Goal: Task Accomplishment & Management: Manage account settings

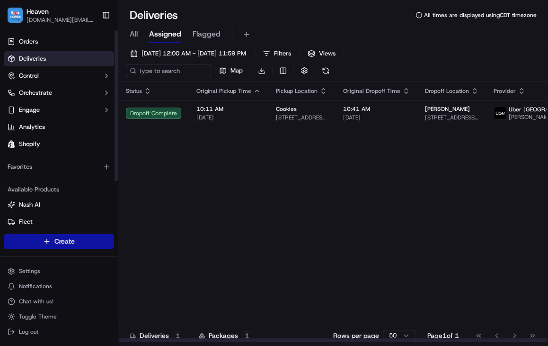
click at [89, 240] on html "Heaven [DOMAIN_NAME][EMAIL_ADDRESS][DOMAIN_NAME] Toggle Sidebar Orders Deliveri…" at bounding box center [274, 173] width 548 height 346
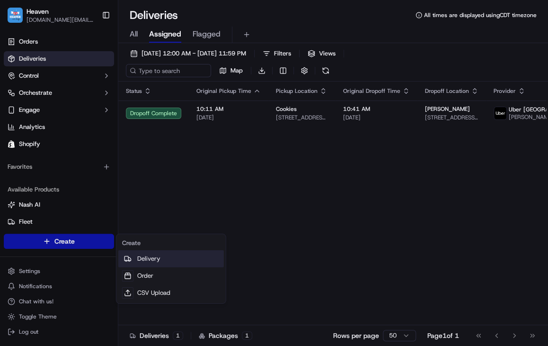
click at [172, 262] on link "Delivery" at bounding box center [171, 258] width 106 height 17
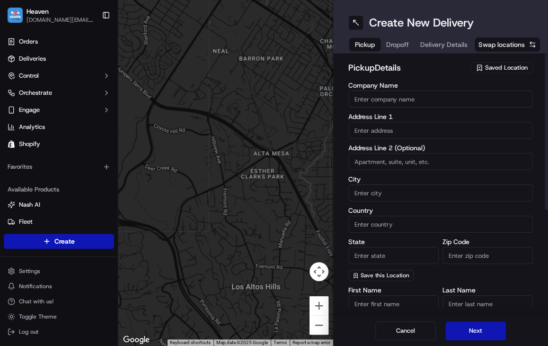
click at [520, 69] on span "Saved Location" at bounding box center [506, 67] width 43 height 9
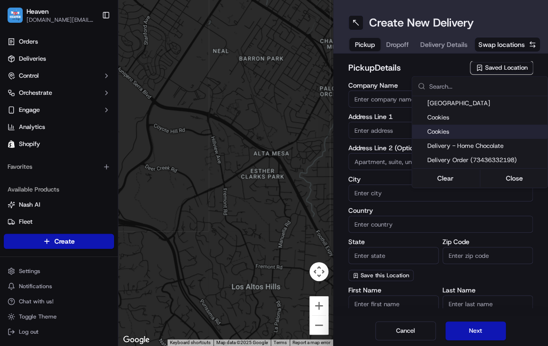
click at [19, 274] on html "Heaven [DOMAIN_NAME][EMAIL_ADDRESS][DOMAIN_NAME] Toggle Sidebar Orders Deliveri…" at bounding box center [274, 173] width 548 height 346
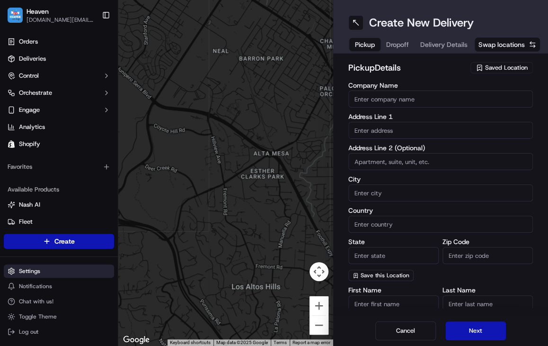
click at [33, 271] on html "Heaven [DOMAIN_NAME][EMAIL_ADDRESS][DOMAIN_NAME] Toggle Sidebar Orders Deliveri…" at bounding box center [274, 173] width 548 height 346
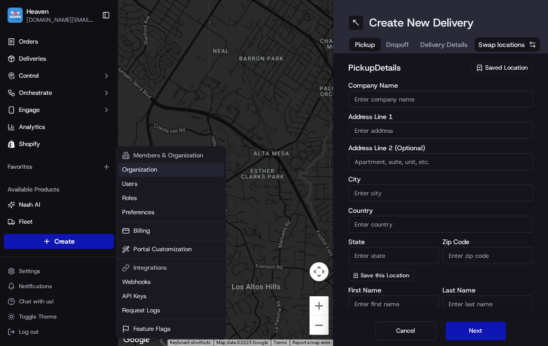
click at [170, 173] on link "Organization" at bounding box center [171, 169] width 106 height 14
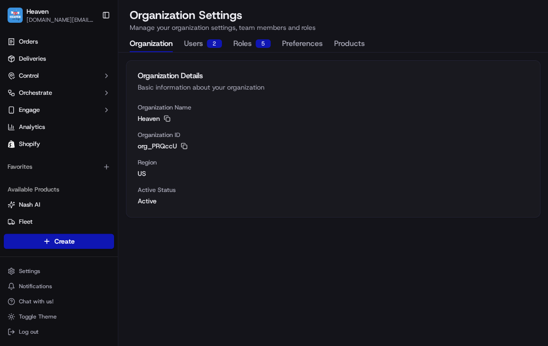
click at [353, 44] on button "Products" at bounding box center [349, 44] width 31 height 16
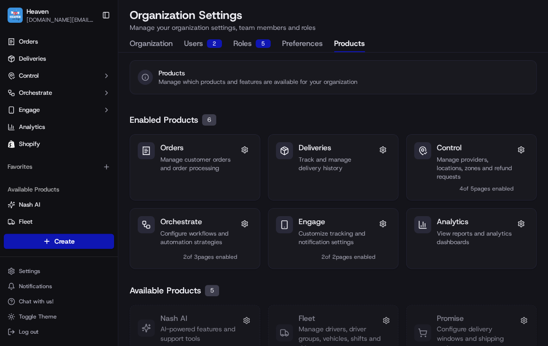
click at [289, 42] on button "Preferences" at bounding box center [302, 44] width 41 height 16
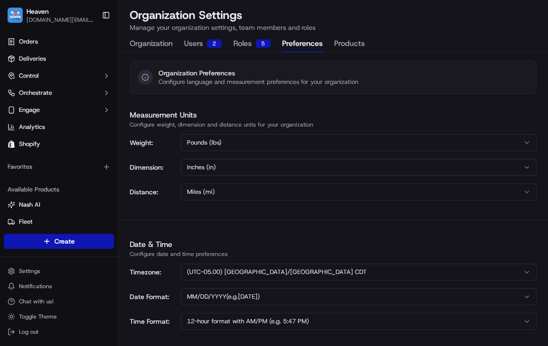
click at [340, 42] on button "Products" at bounding box center [349, 44] width 31 height 16
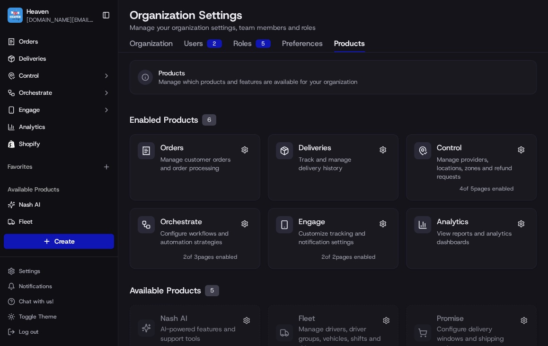
click at [300, 44] on button "Preferences" at bounding box center [302, 44] width 41 height 16
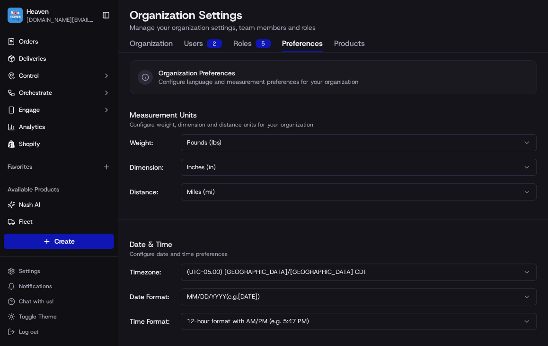
click at [250, 47] on button "Roles 5" at bounding box center [251, 44] width 37 height 16
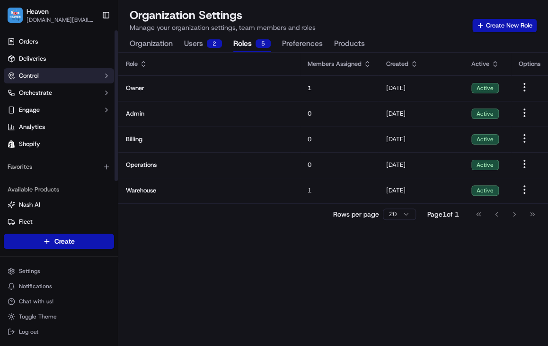
click at [74, 69] on button "Control" at bounding box center [59, 75] width 110 height 15
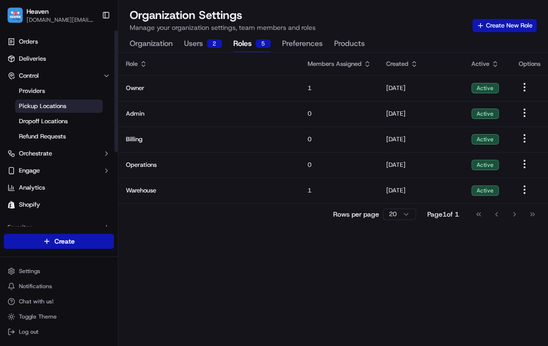
click at [53, 110] on link "Pickup Locations" at bounding box center [59, 105] width 88 height 13
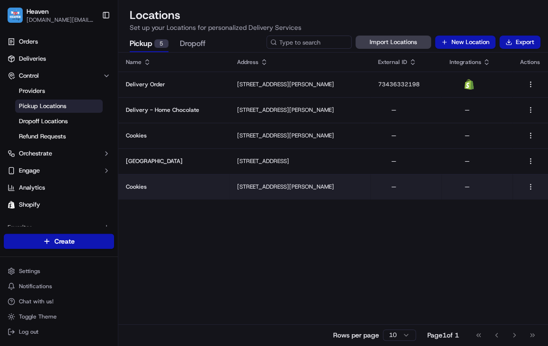
click at [363, 188] on p "[STREET_ADDRESS][PERSON_NAME]" at bounding box center [300, 187] width 126 height 8
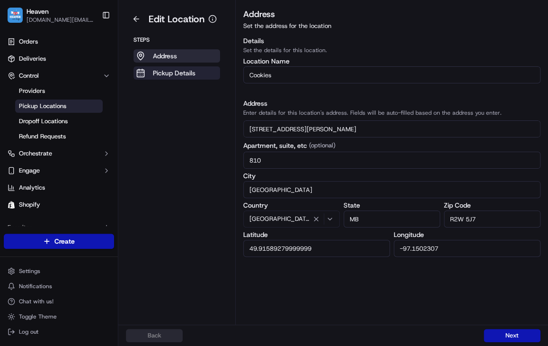
click at [167, 71] on p "Pickup Details" at bounding box center [174, 72] width 43 height 9
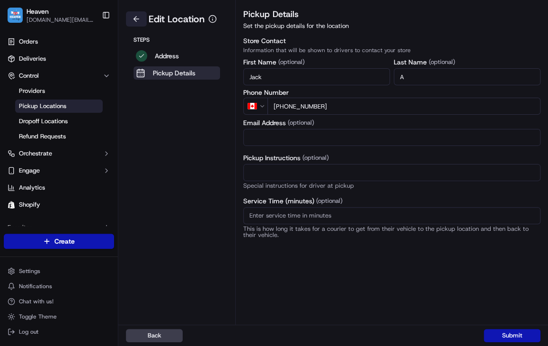
click at [135, 19] on button at bounding box center [136, 18] width 21 height 15
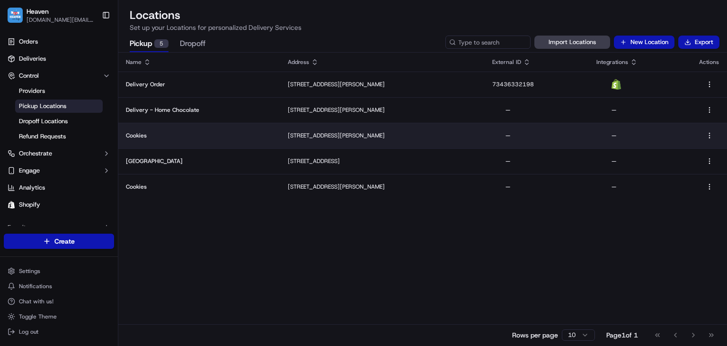
click at [359, 134] on p "[STREET_ADDRESS][PERSON_NAME]" at bounding box center [383, 136] width 190 height 8
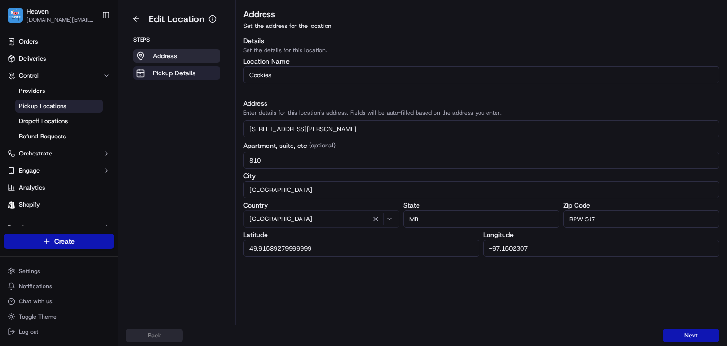
click at [192, 71] on p "Pickup Details" at bounding box center [174, 72] width 43 height 9
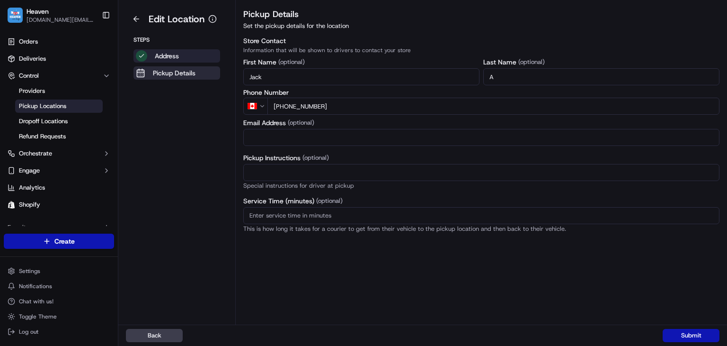
click at [187, 54] on button "Address" at bounding box center [176, 55] width 87 height 13
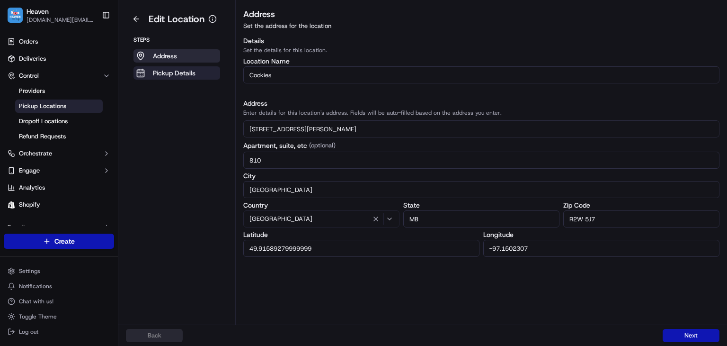
click at [170, 73] on p "Pickup Details" at bounding box center [174, 72] width 43 height 9
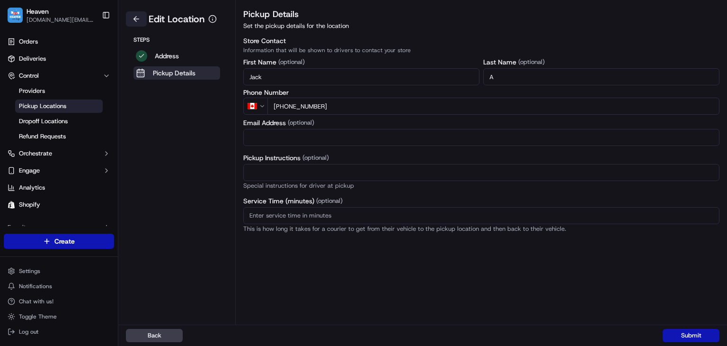
click at [134, 18] on button at bounding box center [136, 18] width 21 height 15
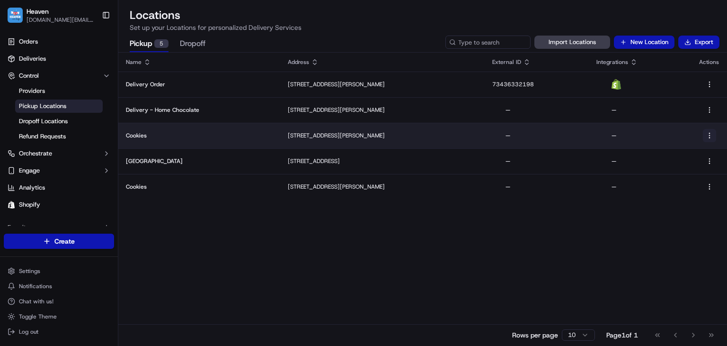
click at [548, 137] on html "Heaven [DOMAIN_NAME][EMAIL_ADDRESS][DOMAIN_NAME] Toggle Sidebar Orders Deliveri…" at bounding box center [363, 173] width 727 height 346
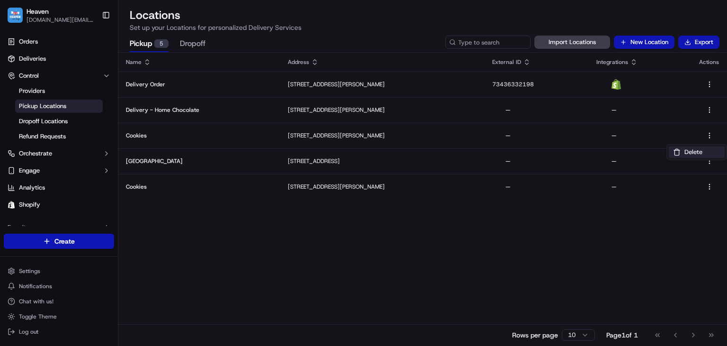
click at [548, 150] on button "Delete" at bounding box center [697, 151] width 56 height 11
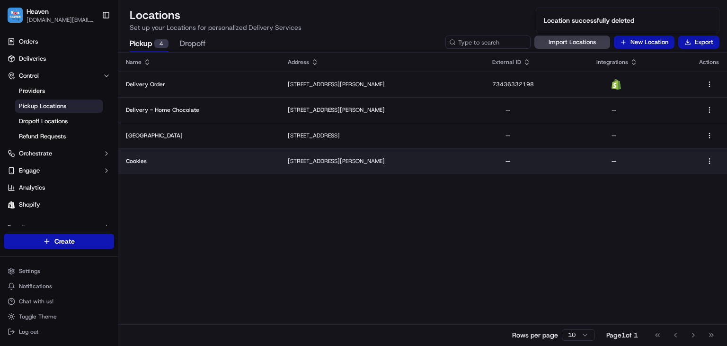
click at [548, 166] on td "—" at bounding box center [640, 161] width 103 height 26
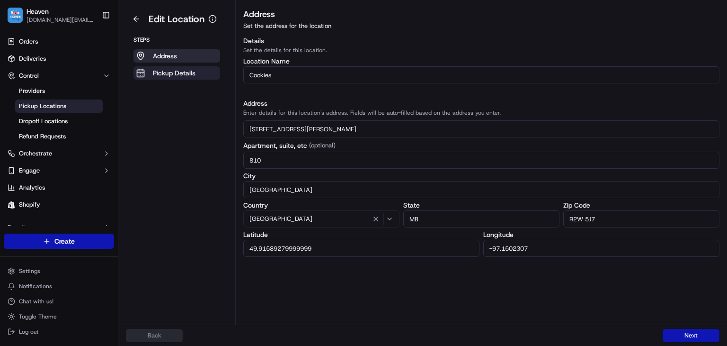
click at [185, 73] on p "Pickup Details" at bounding box center [174, 72] width 43 height 9
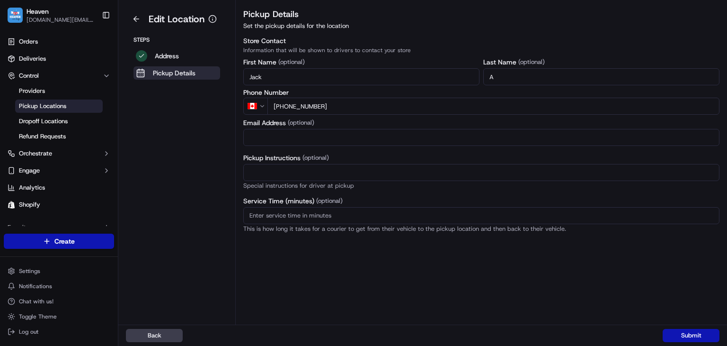
click at [298, 243] on div "Pickup Details Set the pickup details for the location Store Contact Informatio…" at bounding box center [481, 166] width 491 height 317
click at [262, 168] on input "Pickup Instructions (optional)" at bounding box center [481, 172] width 476 height 17
type input "Buzz 810"
click at [548, 329] on button "Submit" at bounding box center [691, 335] width 57 height 13
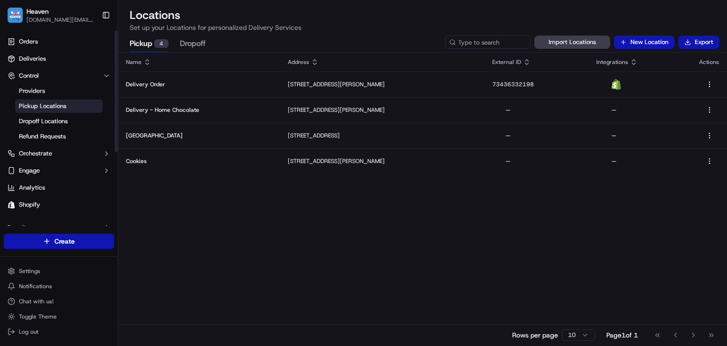
click at [39, 240] on html "Heaven [DOMAIN_NAME][EMAIL_ADDRESS][DOMAIN_NAME] Toggle Sidebar Orders Deliveri…" at bounding box center [363, 173] width 727 height 346
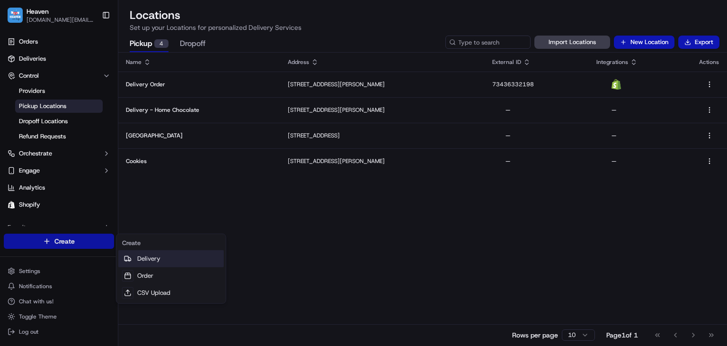
click at [150, 258] on link "Delivery" at bounding box center [171, 258] width 106 height 17
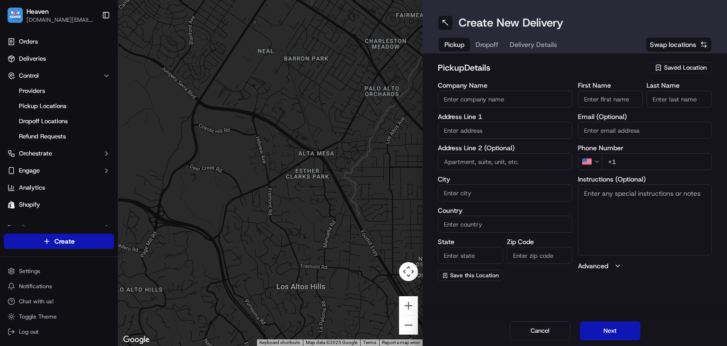
click at [548, 66] on span "Saved Location" at bounding box center [685, 67] width 43 height 9
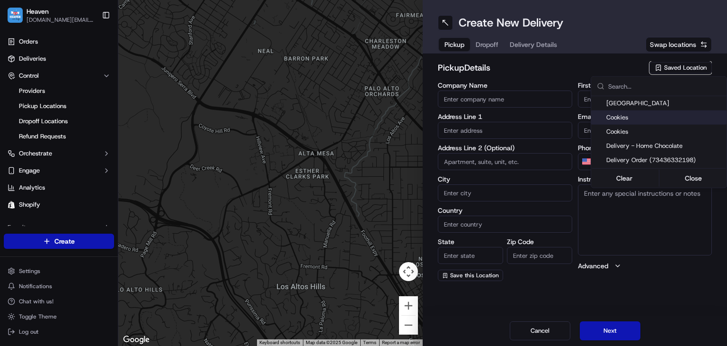
click at [548, 116] on span "Cookies" at bounding box center [664, 117] width 116 height 9
type input "Cookies"
type input "[STREET_ADDRESS][PERSON_NAME]"
type input "#810"
type input "[GEOGRAPHIC_DATA]"
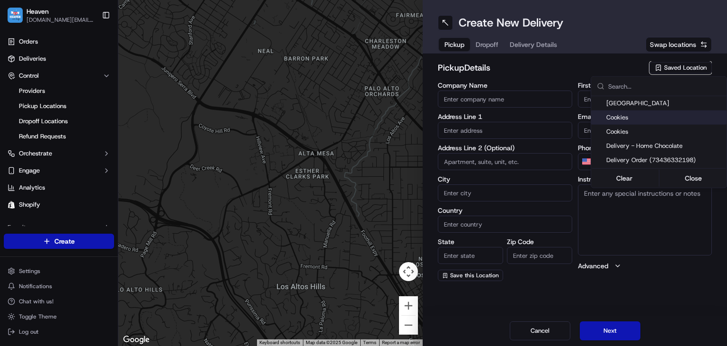
type input "CA"
type input "MB"
type input "R2W 5J7"
type input "Jack"
type input "A"
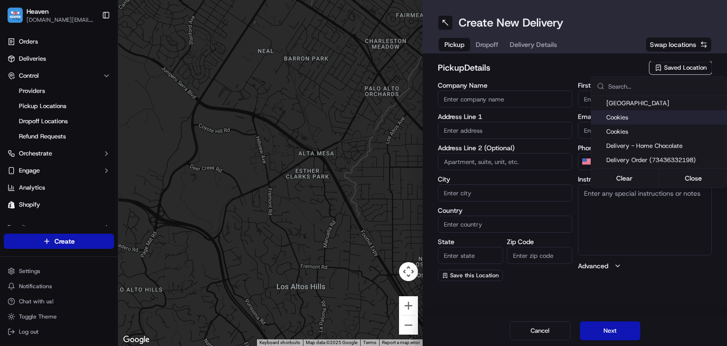
type input "[PHONE_NUMBER]"
type textarea "Buzz 810"
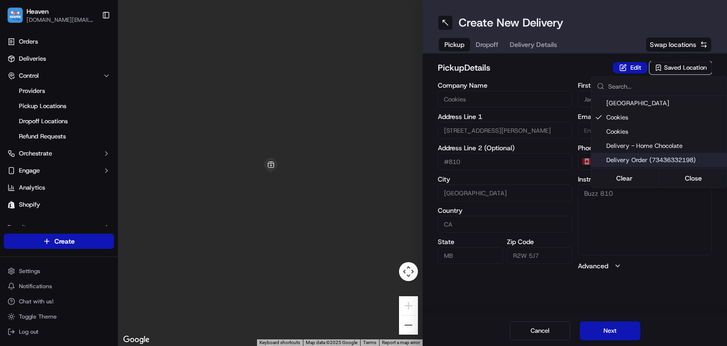
click at [548, 239] on html "Heaven [DOMAIN_NAME][EMAIL_ADDRESS][DOMAIN_NAME] Toggle Sidebar Orders Deliveri…" at bounding box center [363, 173] width 727 height 346
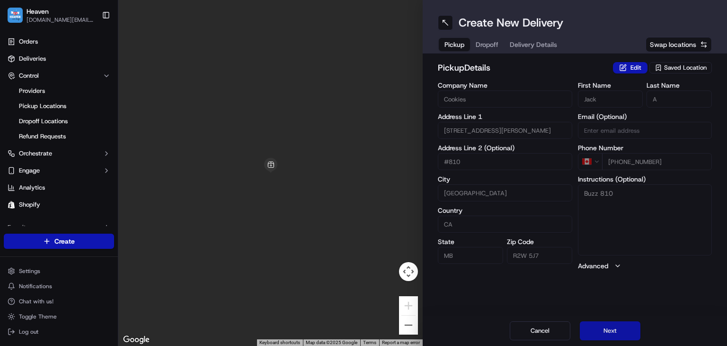
click at [548, 328] on button "Next" at bounding box center [610, 330] width 61 height 19
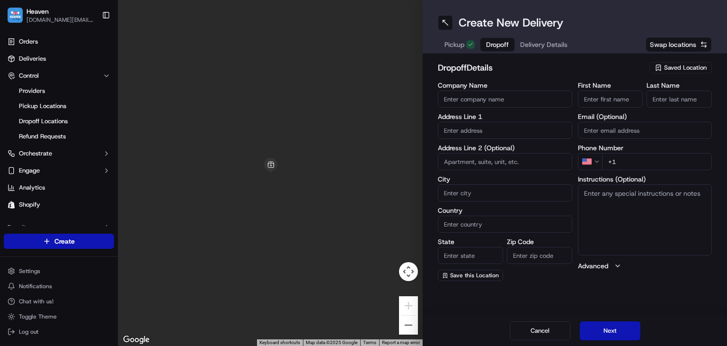
click at [548, 218] on textarea "Instructions (Optional)" at bounding box center [645, 219] width 134 height 71
paste textarea "[PERSON_NAME], [STREET_ADDRESS][GEOGRAPHIC_DATA][PERSON_NAME]"
drag, startPoint x: 605, startPoint y: 193, endPoint x: 572, endPoint y: 194, distance: 33.1
click at [548, 194] on div "Company Name Address Line 1 Address Line 2 (Optional) City Country State Zip Co…" at bounding box center [575, 181] width 274 height 199
type textarea ", [STREET_ADDRESS][GEOGRAPHIC_DATA]"
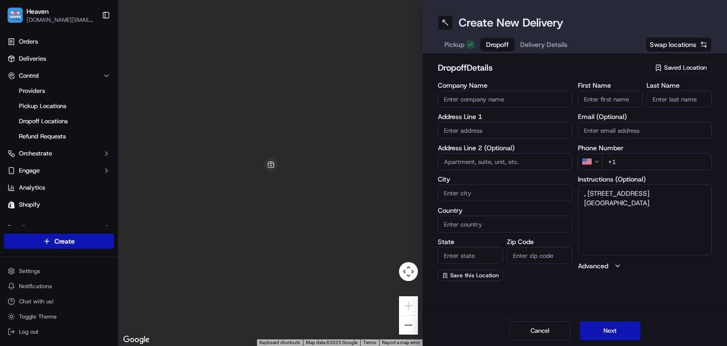
click at [548, 99] on input "First Name" at bounding box center [610, 98] width 65 height 17
paste input "[PERSON_NAME]"
type input "[PERSON_NAME]"
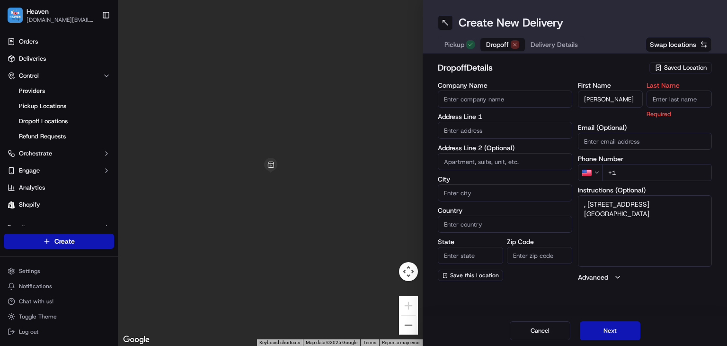
drag, startPoint x: 586, startPoint y: 194, endPoint x: 647, endPoint y: 203, distance: 61.7
click at [548, 203] on textarea ", [STREET_ADDRESS][GEOGRAPHIC_DATA]" at bounding box center [645, 230] width 134 height 71
click at [548, 206] on textarea ", [STREET_ADDRESS][GEOGRAPHIC_DATA]" at bounding box center [645, 230] width 134 height 71
drag, startPoint x: 588, startPoint y: 203, endPoint x: 697, endPoint y: 201, distance: 108.4
click at [548, 201] on textarea ", [STREET_ADDRESS][GEOGRAPHIC_DATA]" at bounding box center [645, 230] width 134 height 71
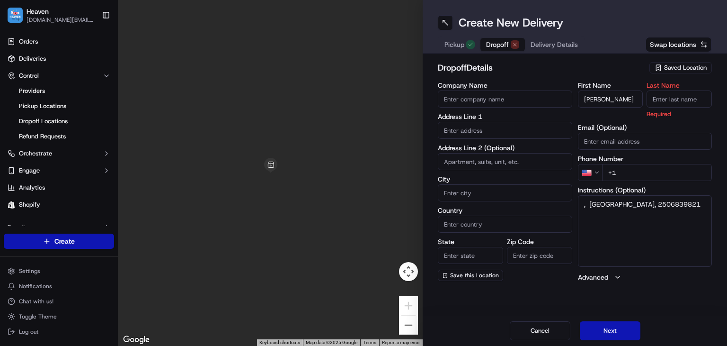
type textarea ", [GEOGRAPHIC_DATA], 2506839821"
click at [460, 131] on input "text" at bounding box center [505, 130] width 134 height 17
paste input "[STREET_ADDRESS]"
click at [475, 156] on div "[STREET_ADDRESS]" at bounding box center [505, 150] width 130 height 14
type input "[STREET_ADDRESS]"
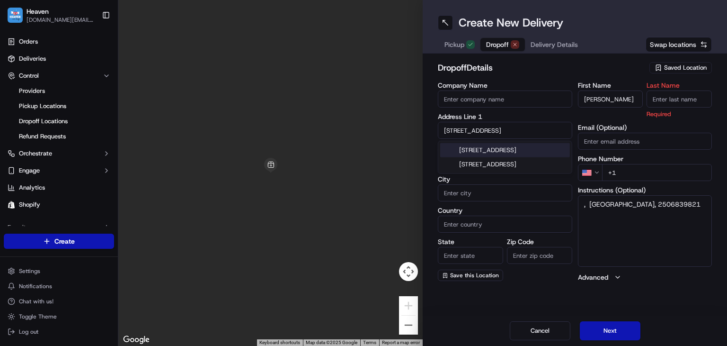
type input "Unit 103"
type input "[GEOGRAPHIC_DATA]"
type input "MB"
type input "R3Y 2E1"
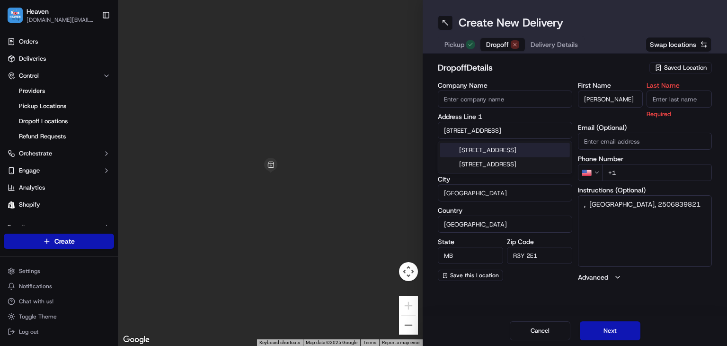
type input "[STREET_ADDRESS]"
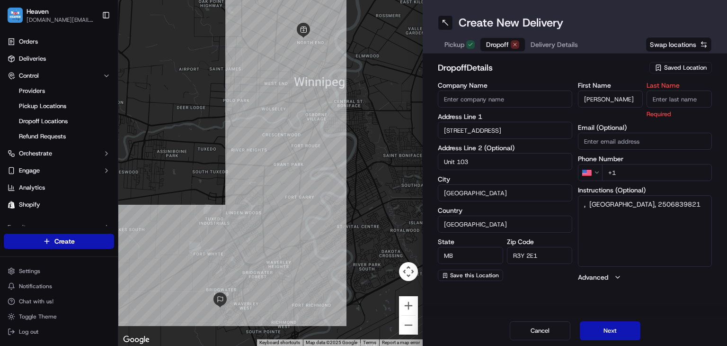
drag, startPoint x: 583, startPoint y: 213, endPoint x: 638, endPoint y: 214, distance: 54.9
click at [548, 214] on textarea ", [GEOGRAPHIC_DATA], 2506839821" at bounding box center [645, 230] width 134 height 71
type textarea "[STREET_ADDRESS],"
click at [548, 176] on input "+1" at bounding box center [657, 172] width 110 height 17
paste input "[PHONE_NUMBER]"
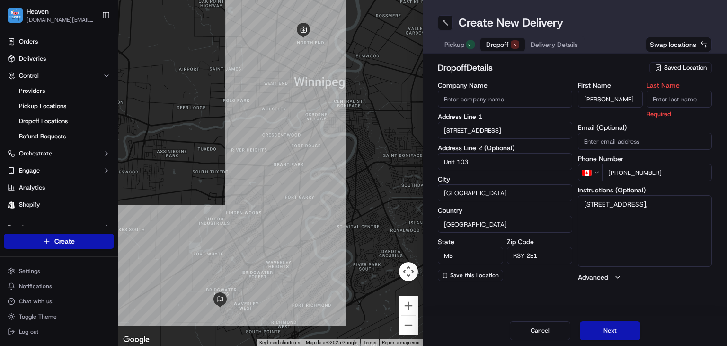
type input "[PHONE_NUMBER]"
click at [548, 99] on input "[PERSON_NAME]" at bounding box center [610, 98] width 65 height 17
click at [548, 99] on input "Last Name" at bounding box center [679, 98] width 65 height 17
type input "c"
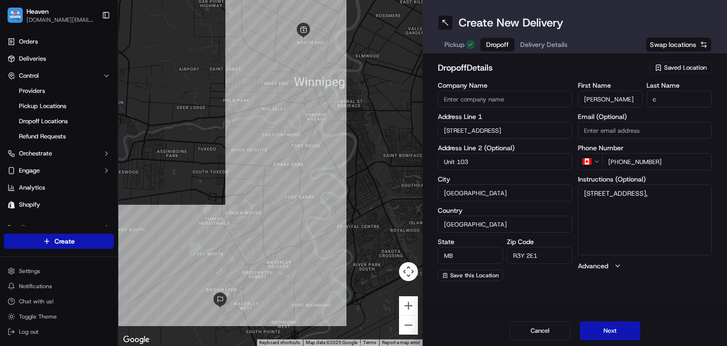
drag, startPoint x: 701, startPoint y: 205, endPoint x: 534, endPoint y: 213, distance: 166.3
click at [534, 213] on div "Company Name Address Line [GEOGRAPHIC_DATA] Address Line 2 (Optional) [GEOGRAPH…" at bounding box center [575, 181] width 274 height 199
click at [548, 328] on button "Next" at bounding box center [610, 330] width 61 height 19
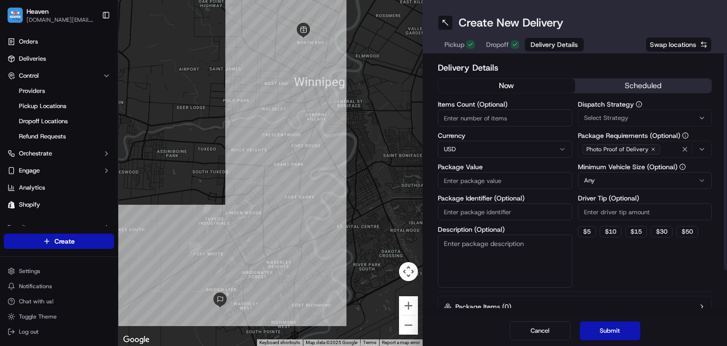
click at [496, 213] on input "Package Identifier (Optional)" at bounding box center [505, 211] width 134 height 17
type input "1322"
click at [458, 178] on input "Package Value" at bounding box center [505, 180] width 134 height 17
type input "100"
click at [548, 325] on button "Submit" at bounding box center [610, 330] width 61 height 19
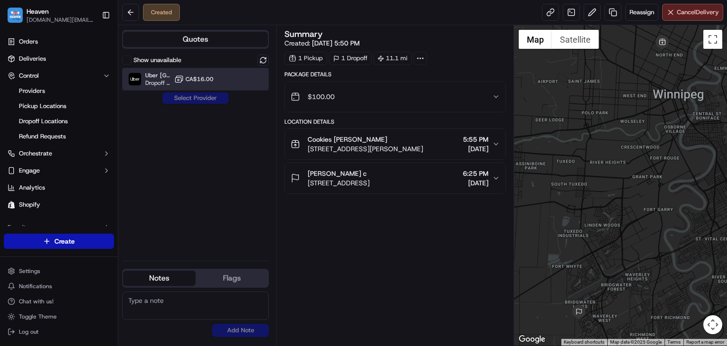
click at [240, 84] on div at bounding box center [239, 78] width 11 height 11
click at [215, 97] on button "Assign Provider" at bounding box center [195, 97] width 67 height 11
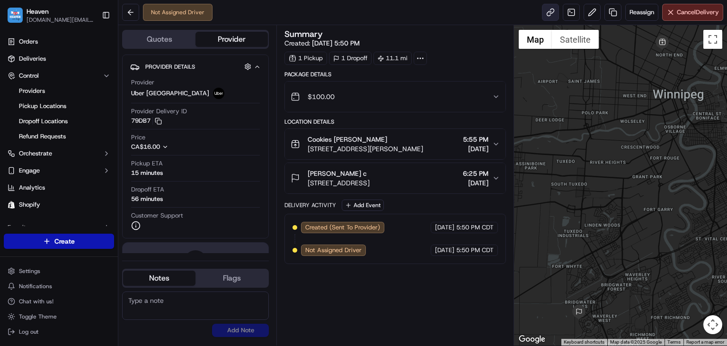
click at [548, 9] on link at bounding box center [550, 12] width 17 height 17
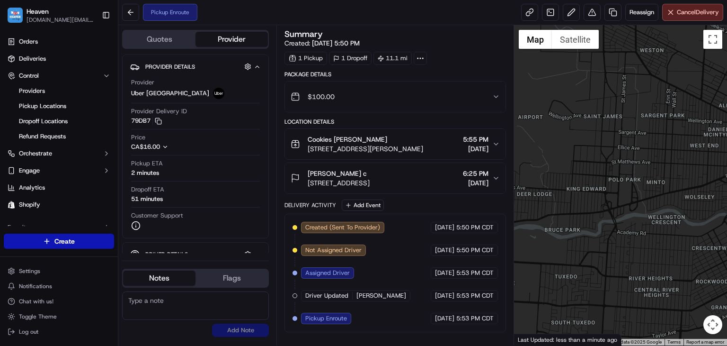
drag, startPoint x: 610, startPoint y: 114, endPoint x: 617, endPoint y: 269, distance: 155.5
click at [548, 269] on div at bounding box center [620, 185] width 213 height 320
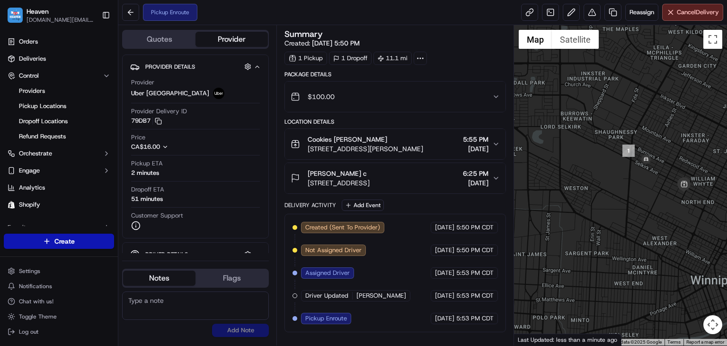
drag, startPoint x: 645, startPoint y: 99, endPoint x: 591, endPoint y: 227, distance: 139.2
click at [548, 227] on div at bounding box center [620, 185] width 213 height 320
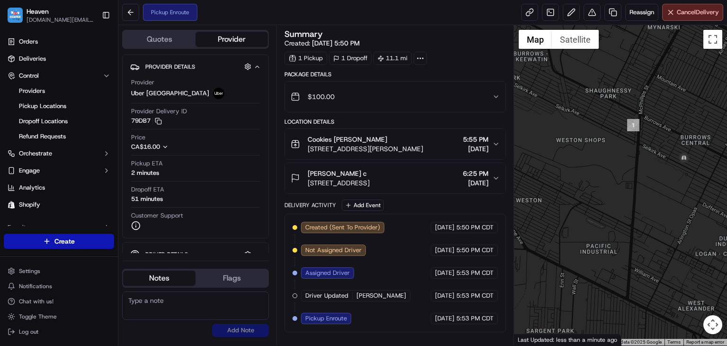
drag, startPoint x: 640, startPoint y: 171, endPoint x: 615, endPoint y: 191, distance: 31.6
click at [548, 191] on div at bounding box center [620, 185] width 213 height 320
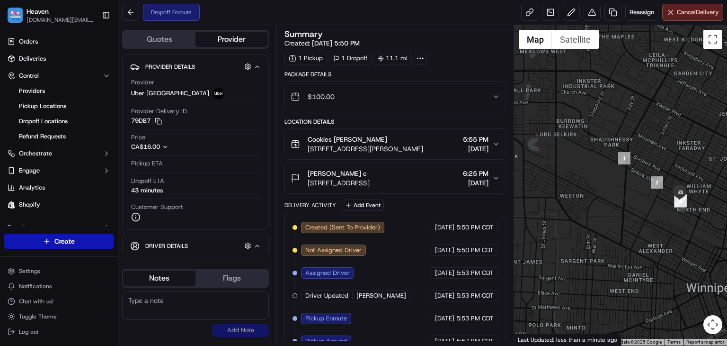
click at [17, 15] on img "button" at bounding box center [15, 15] width 15 height 15
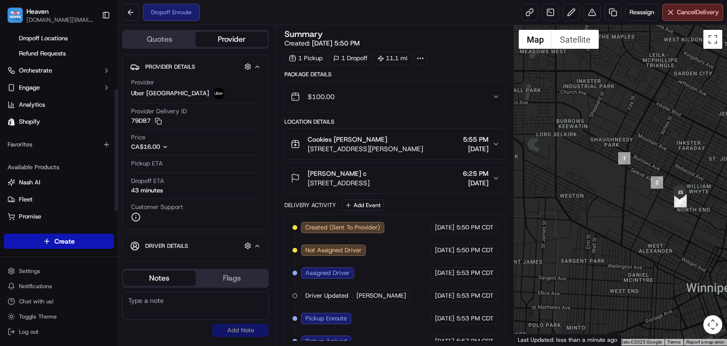
scroll to position [95, 0]
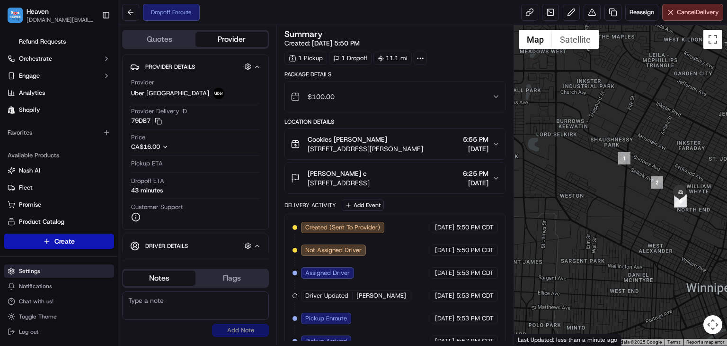
click at [33, 276] on html "Heaven [DOMAIN_NAME][EMAIL_ADDRESS][DOMAIN_NAME] Toggle Sidebar Orders Deliveri…" at bounding box center [363, 173] width 727 height 346
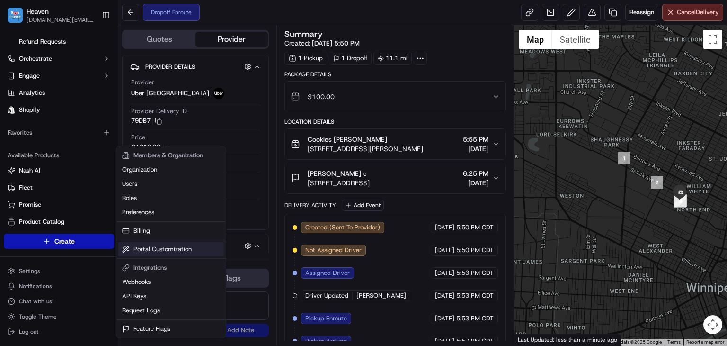
click at [150, 246] on link "Portal Customization" at bounding box center [171, 249] width 106 height 14
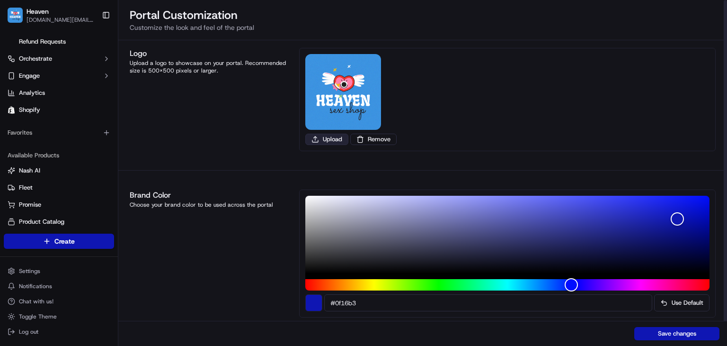
click at [345, 137] on button "Upload" at bounding box center [326, 138] width 43 height 11
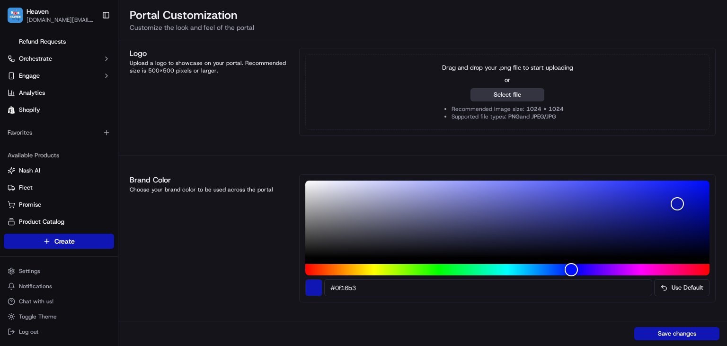
click at [481, 99] on button "Select file" at bounding box center [508, 94] width 74 height 13
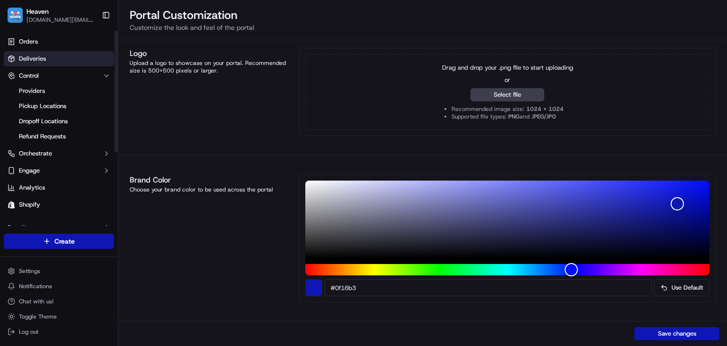
click at [48, 57] on link "Deliveries" at bounding box center [59, 58] width 110 height 15
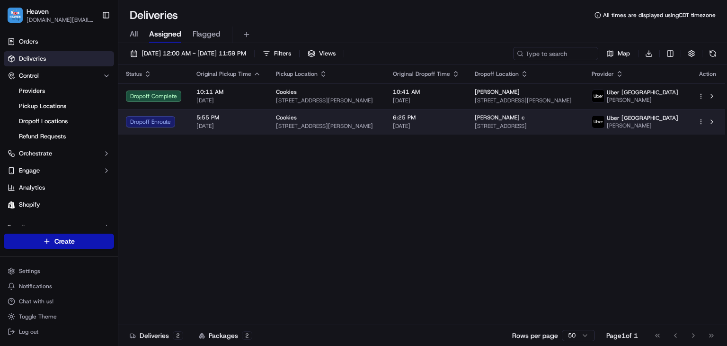
click at [360, 131] on td "Cookies [STREET_ADDRESS][PERSON_NAME]" at bounding box center [326, 122] width 117 height 26
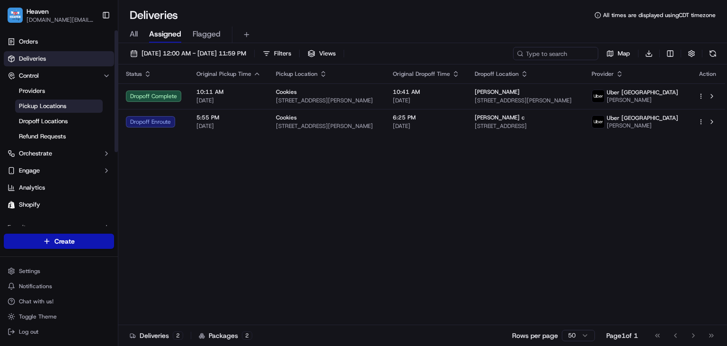
click at [59, 103] on span "Pickup Locations" at bounding box center [42, 106] width 47 height 9
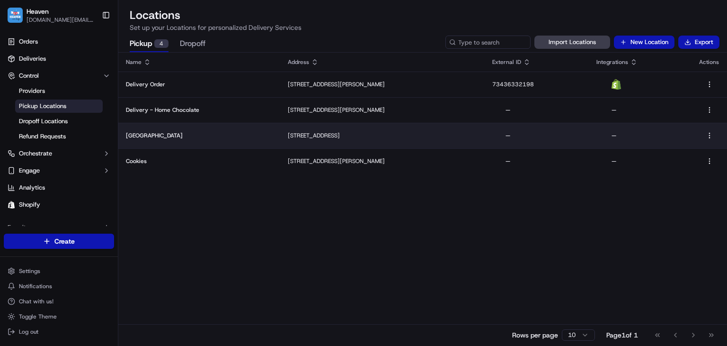
click at [195, 133] on p "[GEOGRAPHIC_DATA]" at bounding box center [199, 136] width 147 height 8
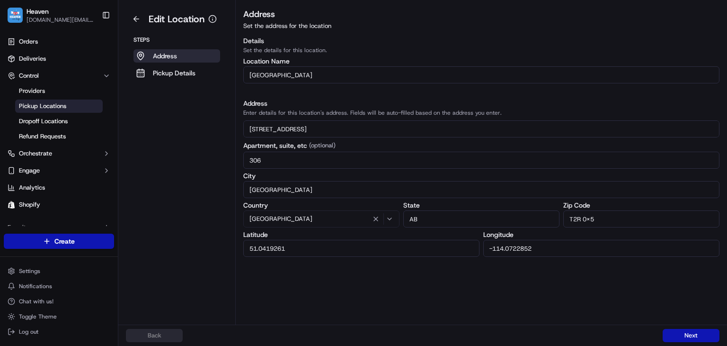
click at [286, 74] on input "[GEOGRAPHIC_DATA]" at bounding box center [481, 74] width 476 height 17
type input "Calgary Cookies"
click at [548, 335] on button "Next" at bounding box center [691, 335] width 57 height 13
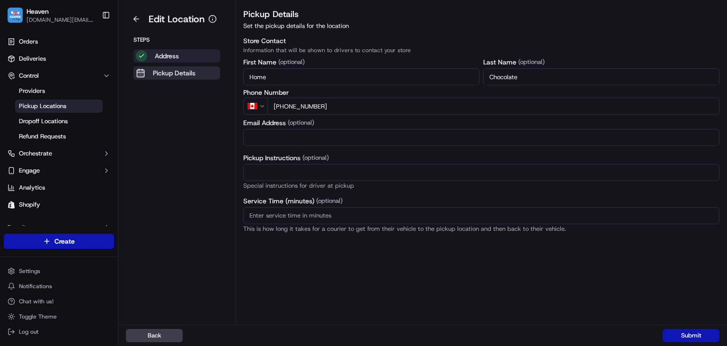
click at [190, 56] on button "Address" at bounding box center [176, 55] width 87 height 13
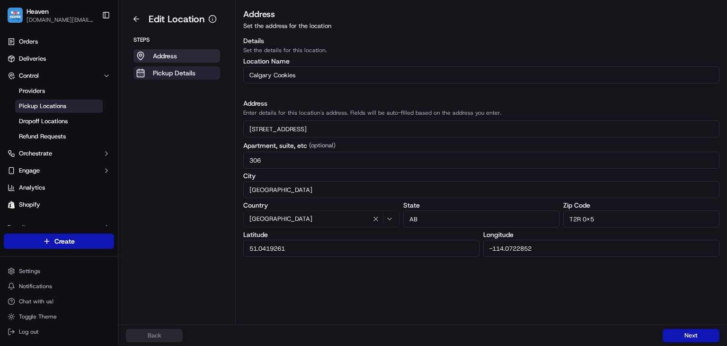
click at [176, 71] on p "Pickup Details" at bounding box center [174, 72] width 43 height 9
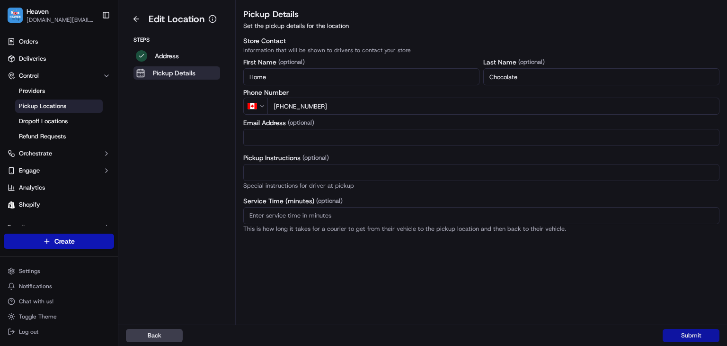
click at [548, 336] on button "Submit" at bounding box center [691, 335] width 57 height 13
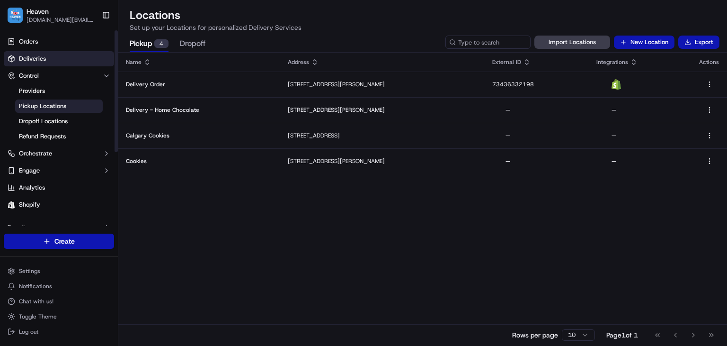
click at [25, 55] on span "Deliveries" at bounding box center [32, 58] width 27 height 9
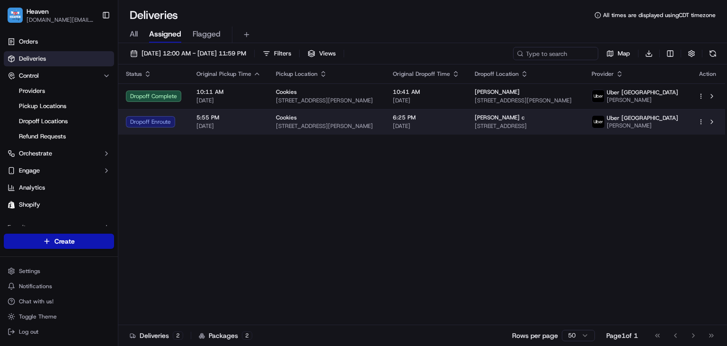
click at [282, 124] on span "[STREET_ADDRESS][PERSON_NAME]" at bounding box center [327, 126] width 102 height 8
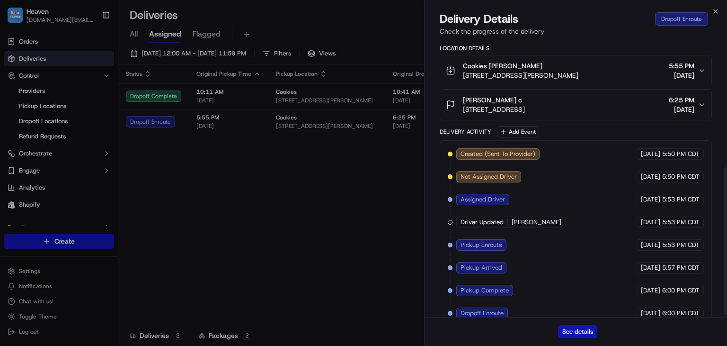
scroll to position [242, 0]
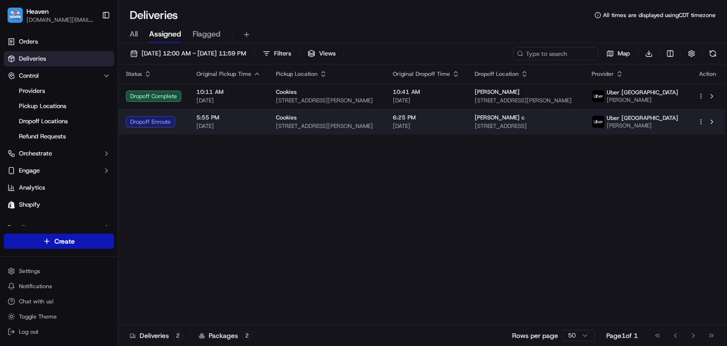
click at [548, 116] on div "[PERSON_NAME] c" at bounding box center [526, 118] width 102 height 8
click at [508, 127] on span "[STREET_ADDRESS]" at bounding box center [526, 126] width 102 height 8
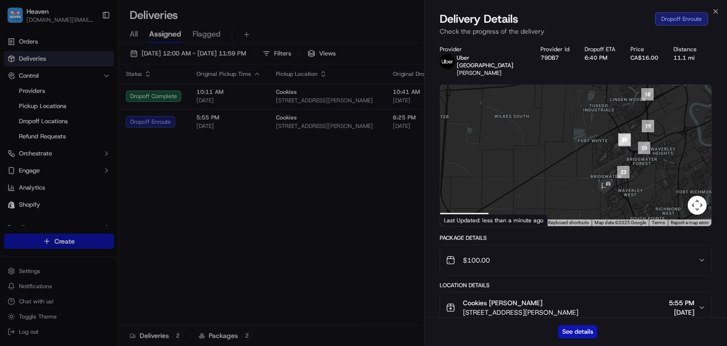
drag, startPoint x: 570, startPoint y: 177, endPoint x: 530, endPoint y: 123, distance: 66.7
click at [530, 123] on div at bounding box center [575, 155] width 271 height 141
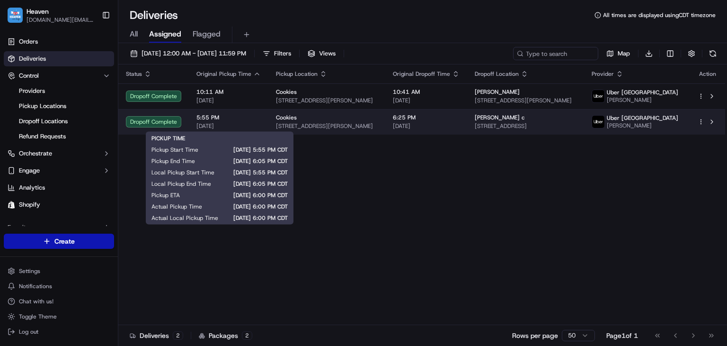
click at [258, 122] on span "[DATE]" at bounding box center [228, 126] width 64 height 8
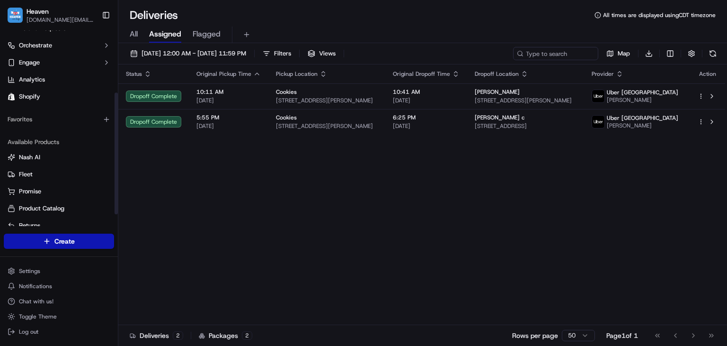
scroll to position [119, 0]
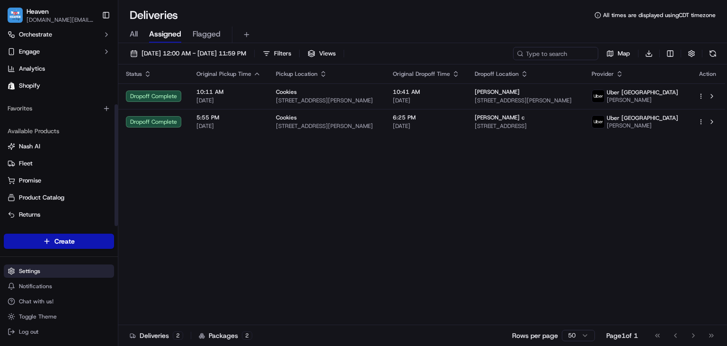
click at [42, 268] on html "Heaven [DOMAIN_NAME][EMAIL_ADDRESS][DOMAIN_NAME] Toggle Sidebar Orders Deliveri…" at bounding box center [363, 173] width 727 height 346
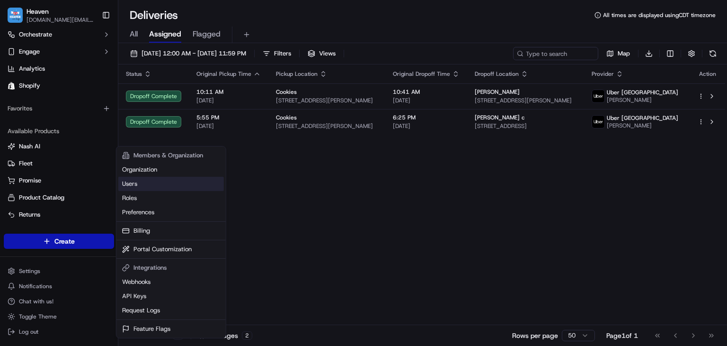
click at [158, 183] on link "Users" at bounding box center [171, 184] width 106 height 14
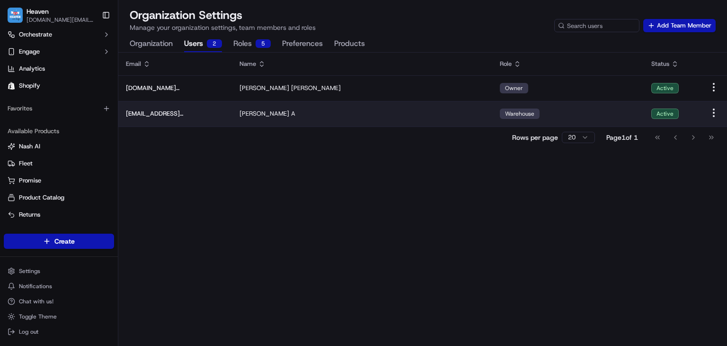
click at [360, 110] on div "[PERSON_NAME]" at bounding box center [362, 113] width 245 height 9
click at [548, 116] on html "Heaven [DOMAIN_NAME][EMAIL_ADDRESS][DOMAIN_NAME] Toggle Sidebar Orders Deliveri…" at bounding box center [363, 173] width 727 height 346
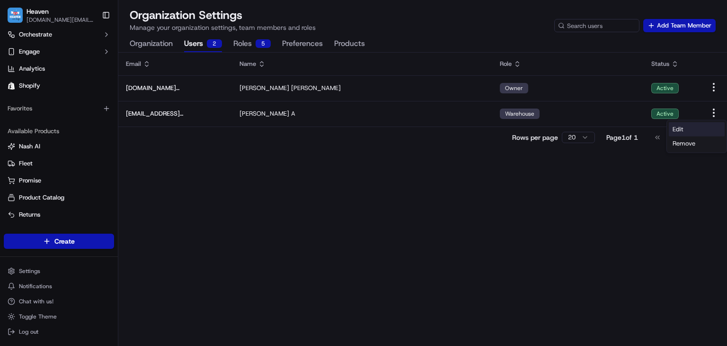
click at [548, 129] on div "Edit" at bounding box center [697, 129] width 56 height 14
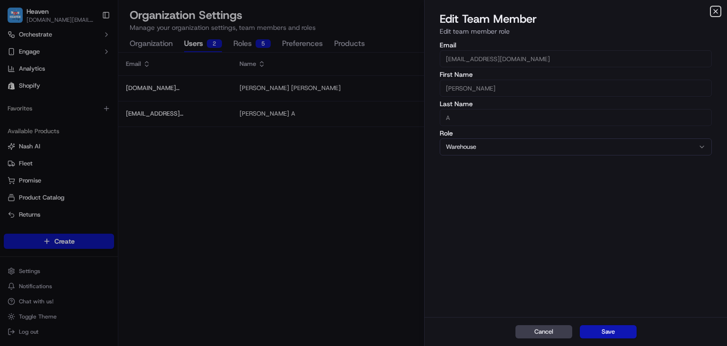
click at [548, 8] on icon "button" at bounding box center [716, 12] width 8 height 8
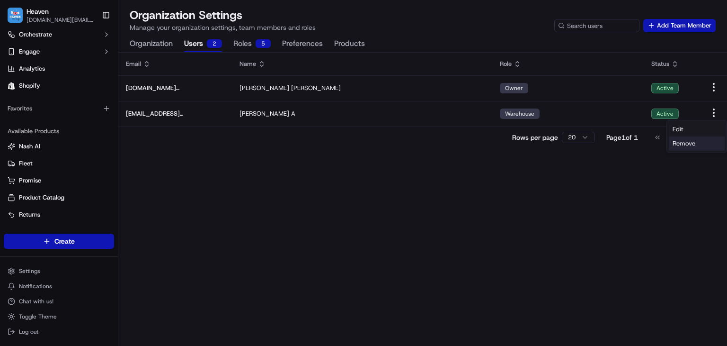
click at [548, 146] on span "Remove" at bounding box center [684, 143] width 23 height 9
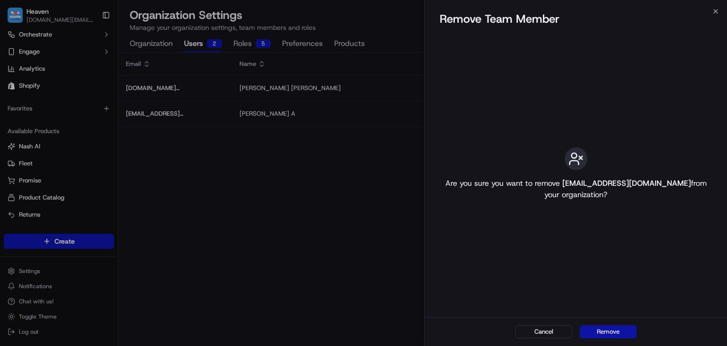
click at [548, 330] on button "Remove" at bounding box center [608, 331] width 57 height 13
